Goal: Book appointment/travel/reservation

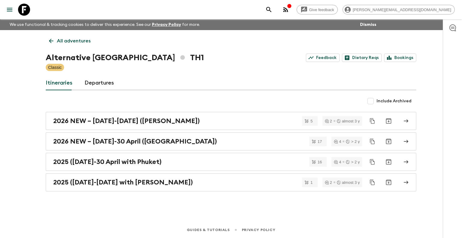
click at [69, 43] on p "All adventures" at bounding box center [74, 40] width 34 height 7
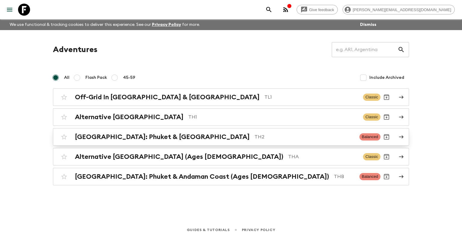
click at [140, 134] on h2 "[GEOGRAPHIC_DATA]: Phuket & [GEOGRAPHIC_DATA]" at bounding box center [162, 137] width 175 height 8
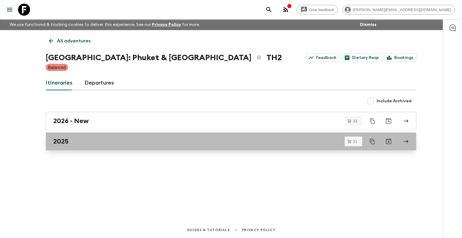
click at [97, 143] on div "2025" at bounding box center [225, 142] width 344 height 8
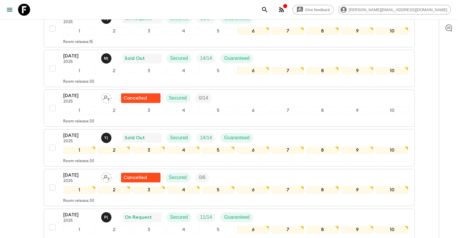
scroll to position [373, 0]
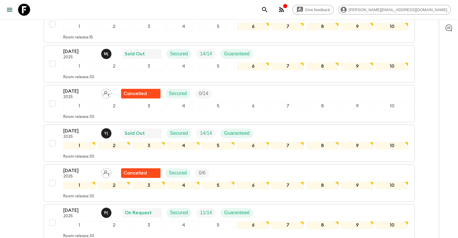
click at [0, 137] on div "Give feedback [PERSON_NAME][EMAIL_ADDRESS][DOMAIN_NAME] We use functional & tra…" at bounding box center [229, 140] width 458 height 1027
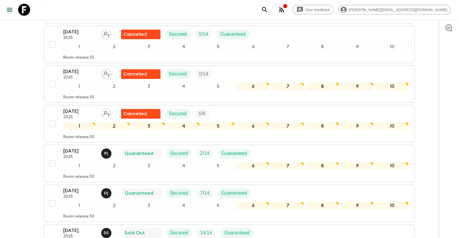
scroll to position [710, 0]
